Goal: Task Accomplishment & Management: Use online tool/utility

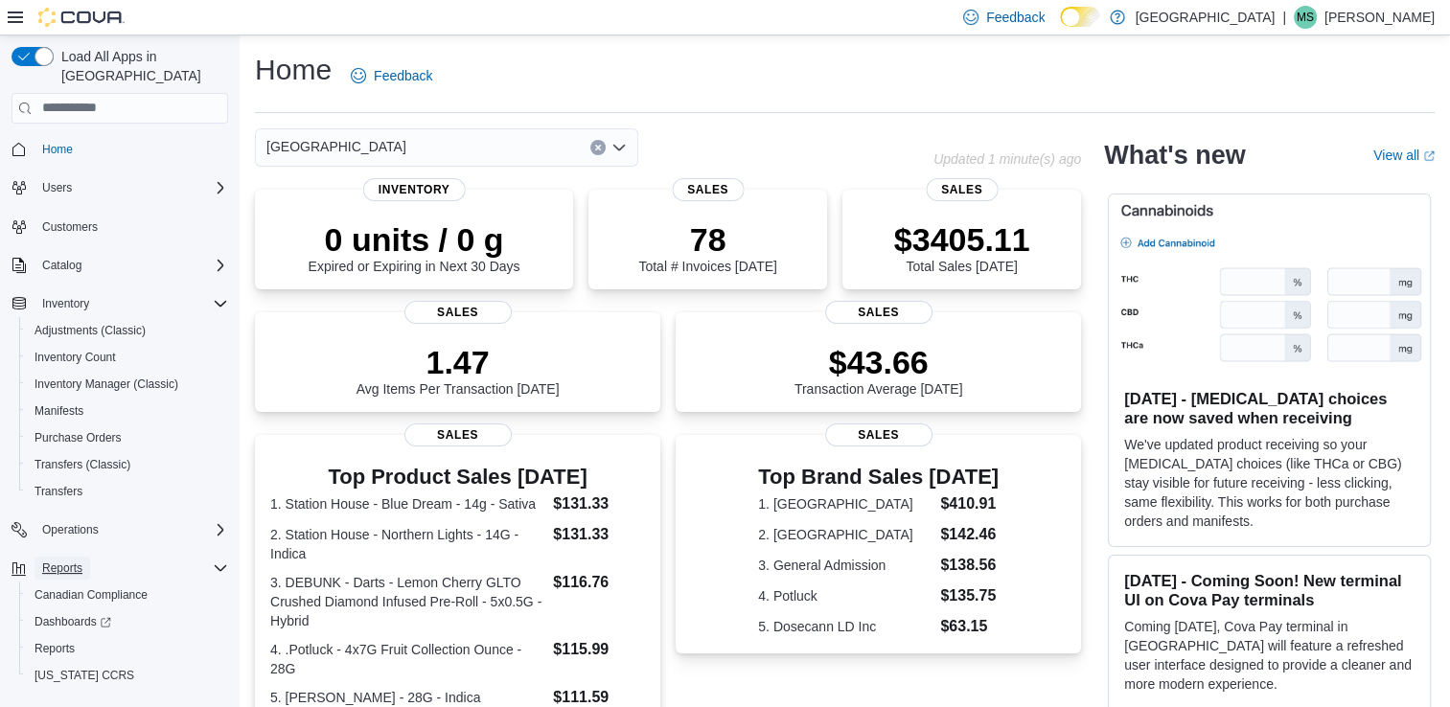
click at [57, 560] on span "Reports" at bounding box center [62, 567] width 40 height 15
click at [69, 560] on span "Reports" at bounding box center [62, 567] width 40 height 15
click at [56, 641] on span "Reports" at bounding box center [54, 648] width 40 height 15
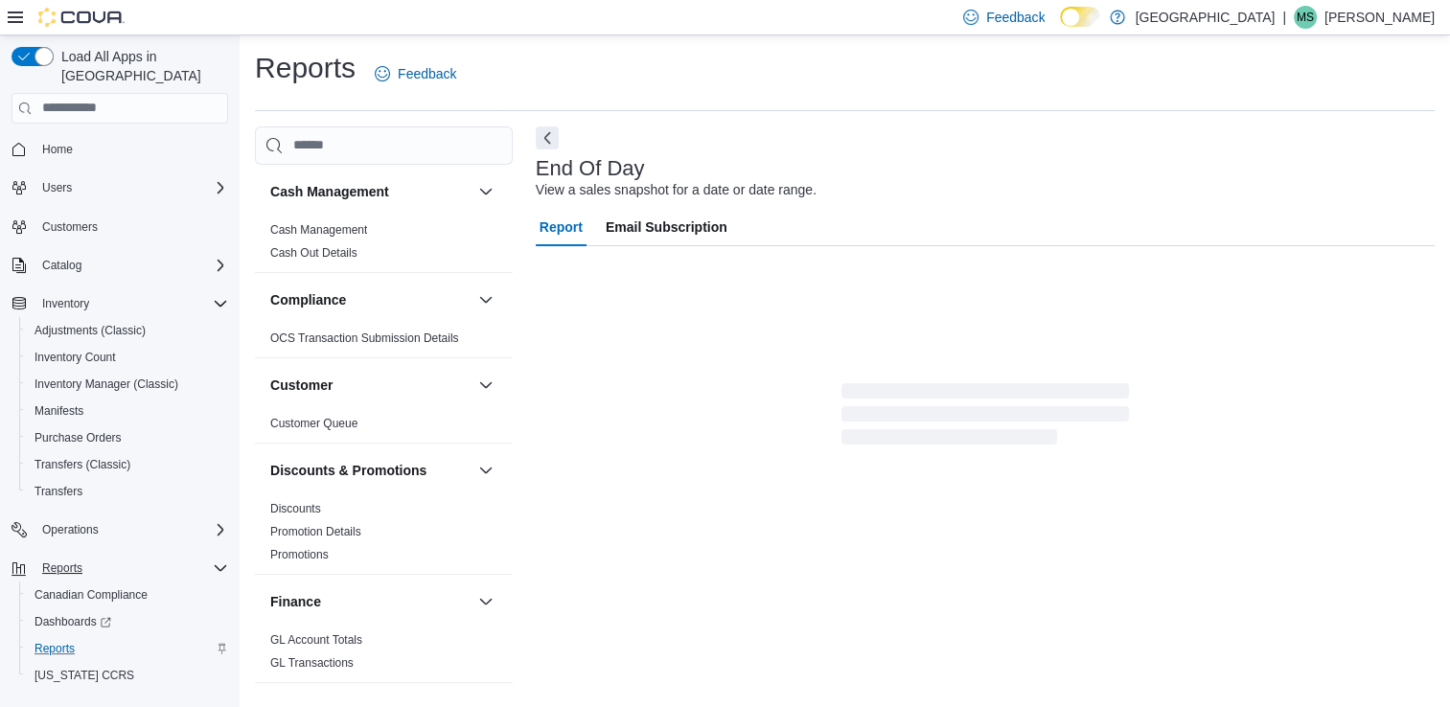
scroll to position [5, 0]
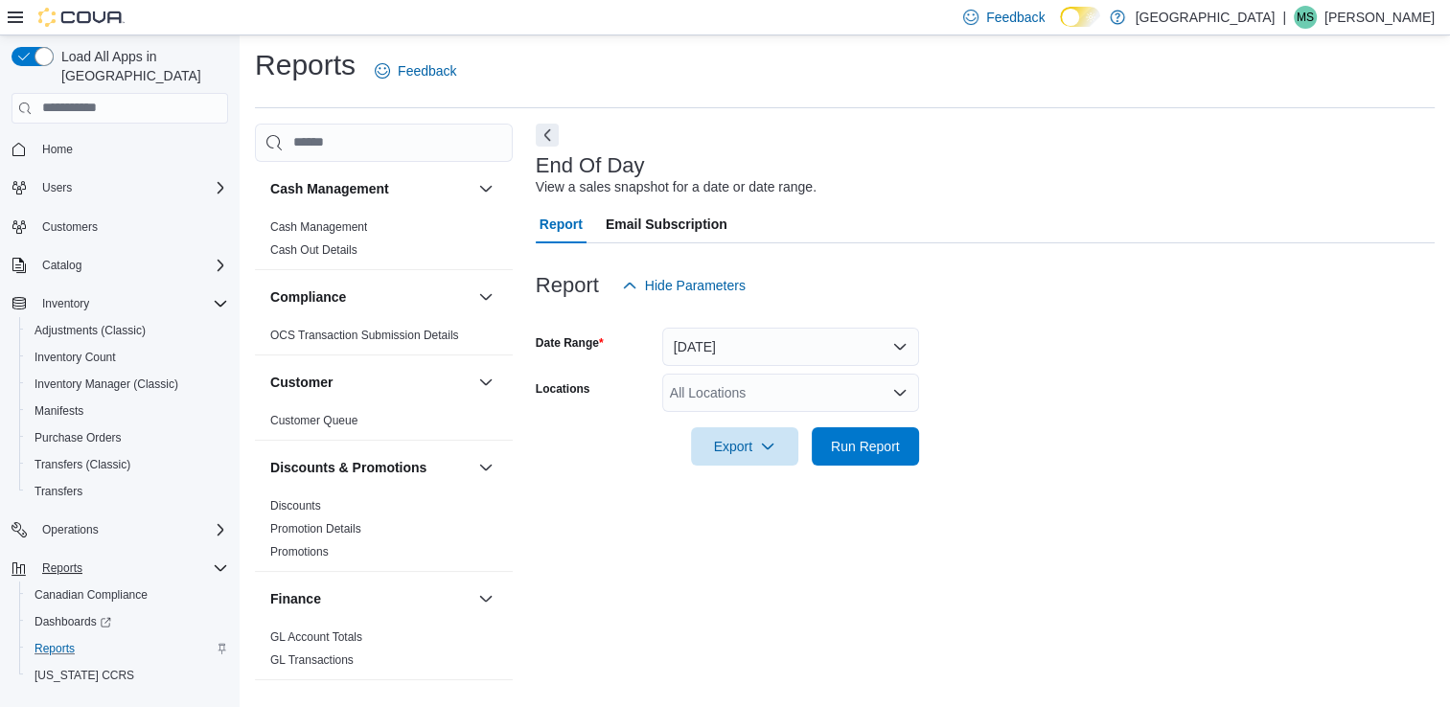
click at [856, 404] on div "All Locations" at bounding box center [790, 393] width 257 height 38
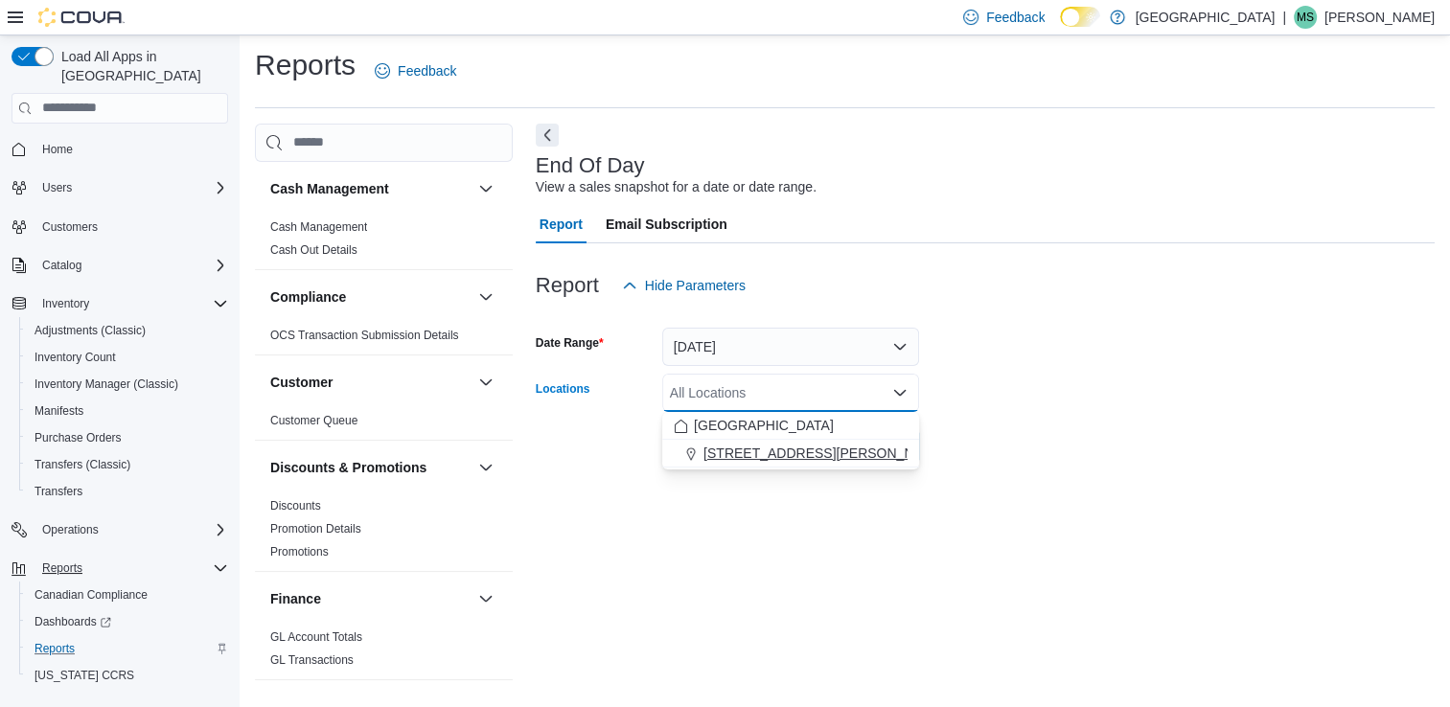
click at [751, 454] on span "150 Burwell Road" at bounding box center [824, 453] width 243 height 19
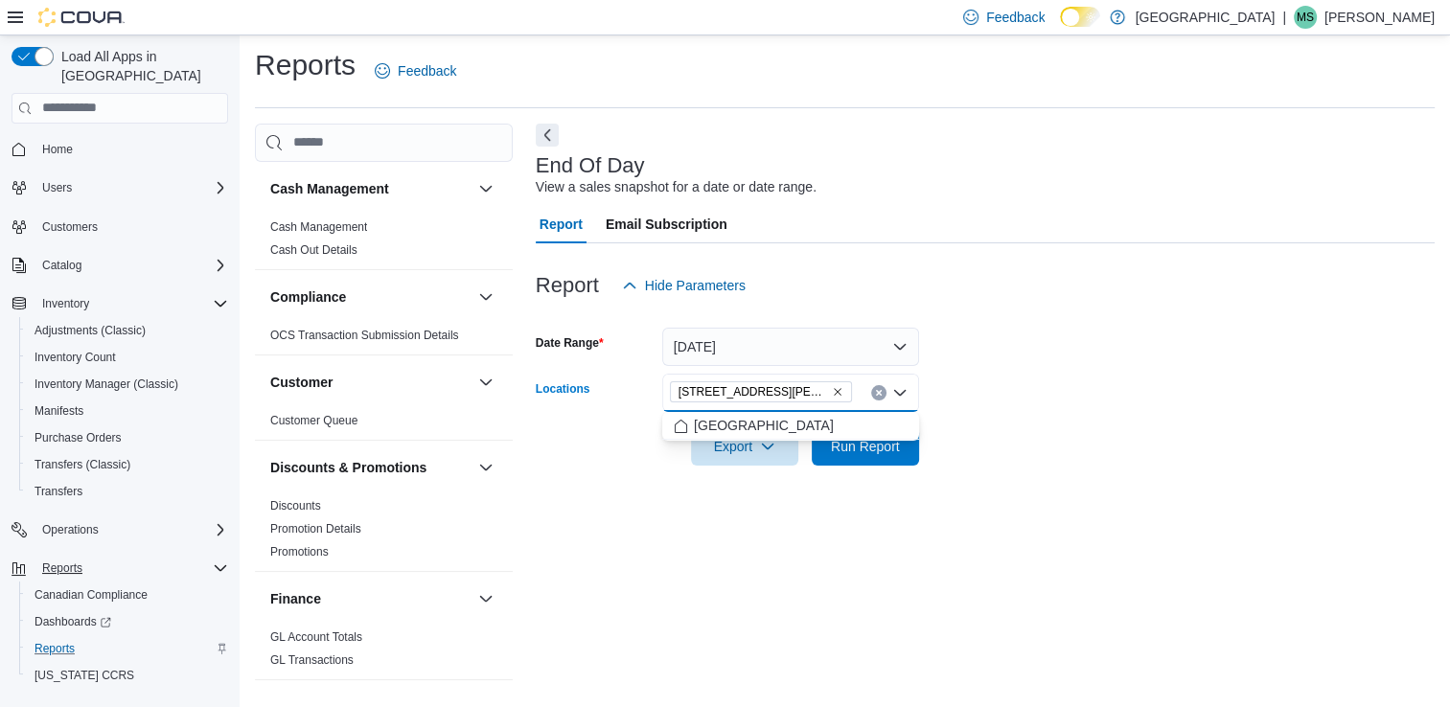
click at [725, 542] on div "End Of Day View a sales snapshot for a date or date range. Report Email Subscri…" at bounding box center [985, 408] width 899 height 569
click at [861, 443] on span "Run Report" at bounding box center [865, 445] width 69 height 19
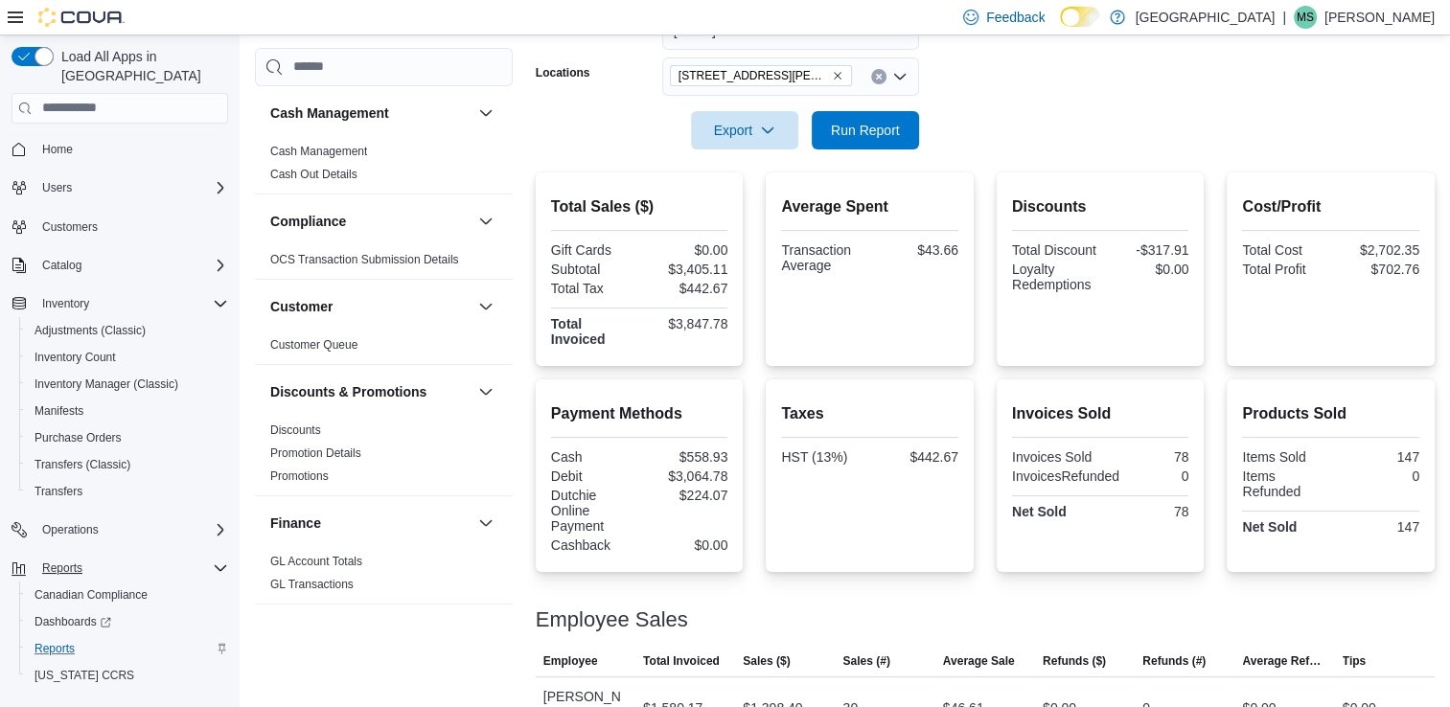
scroll to position [388, 0]
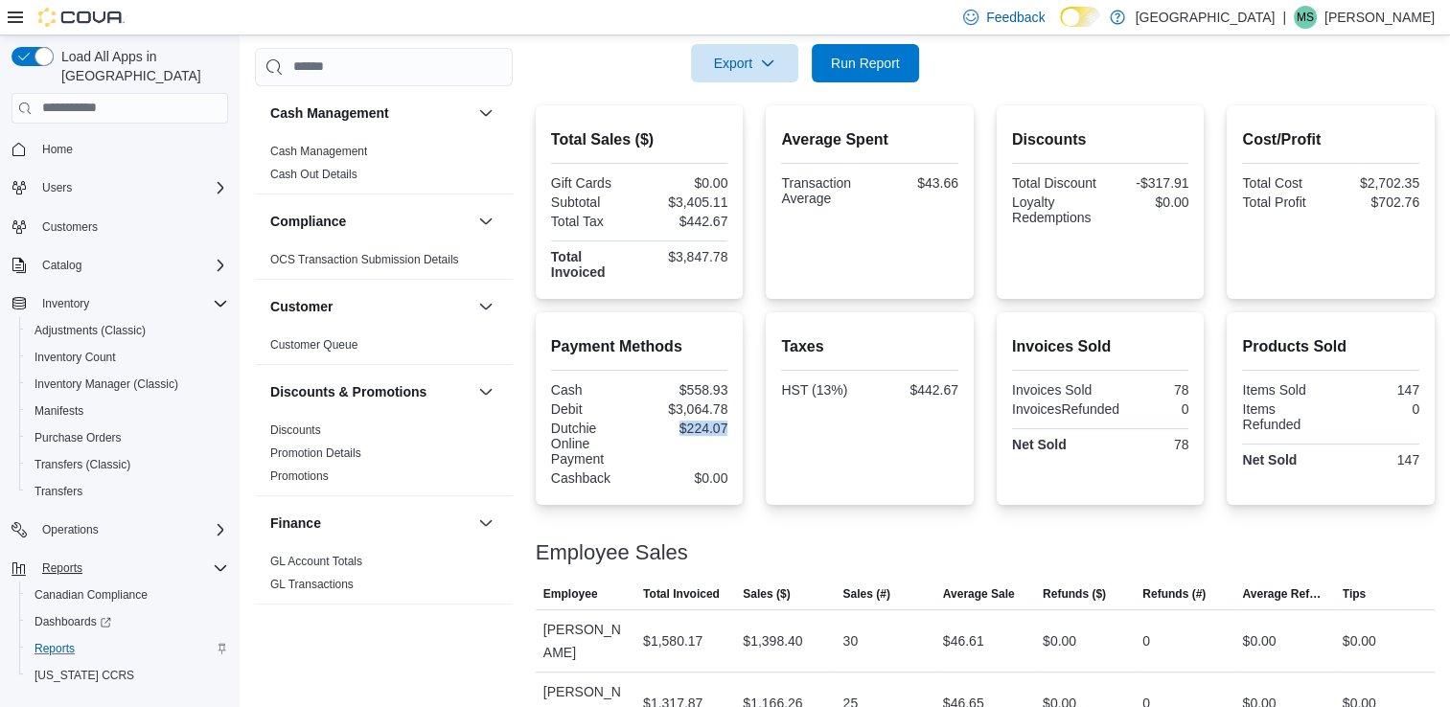
drag, startPoint x: 680, startPoint y: 429, endPoint x: 747, endPoint y: 429, distance: 67.1
click at [747, 429] on div "Payment Methods Cash $558.93 Debit $3,064.78 Dutchie Online Payment $224.07 Cas…" at bounding box center [985, 408] width 899 height 193
click at [886, 64] on span "Run Report" at bounding box center [865, 62] width 69 height 19
click at [750, 68] on span "Export" at bounding box center [744, 62] width 84 height 38
click at [761, 148] on span "Export to Pdf" at bounding box center [747, 139] width 86 height 15
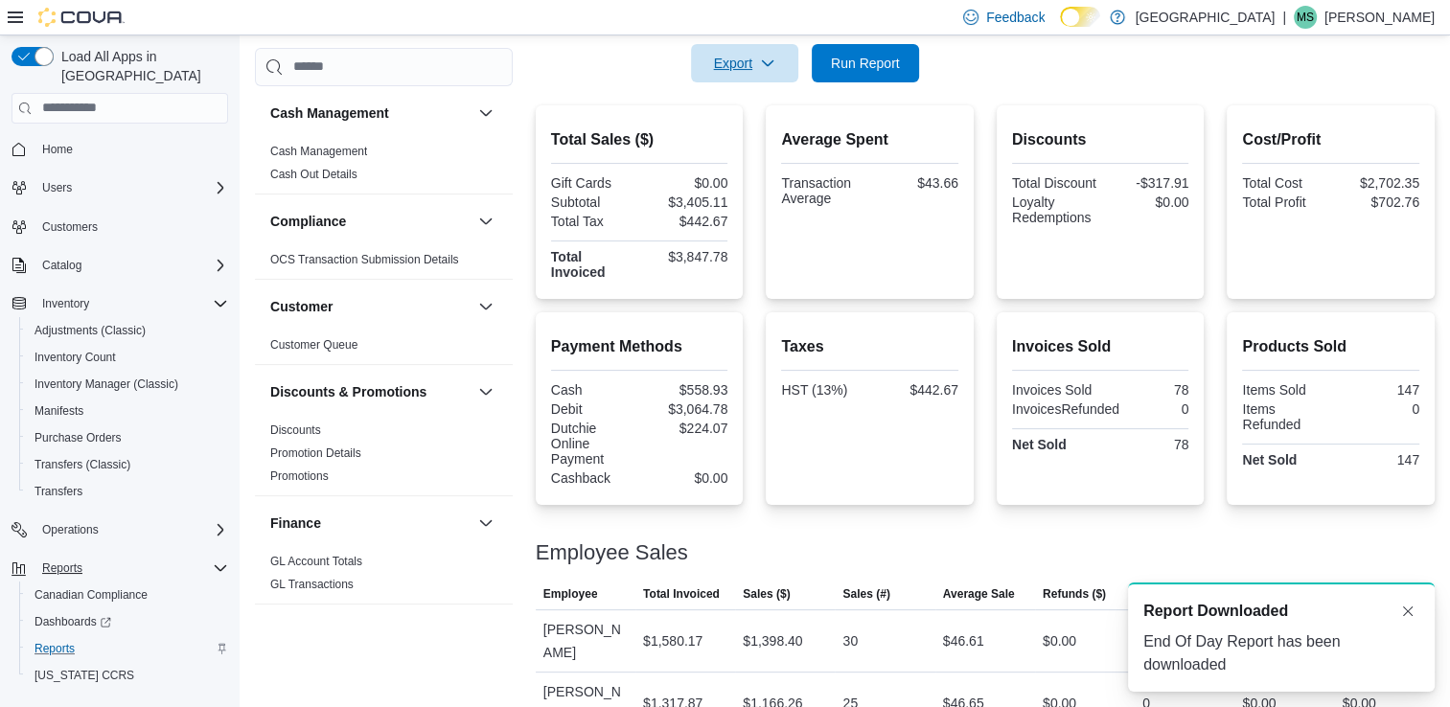
scroll to position [0, 0]
